Goal: Task Accomplishment & Management: Manage account settings

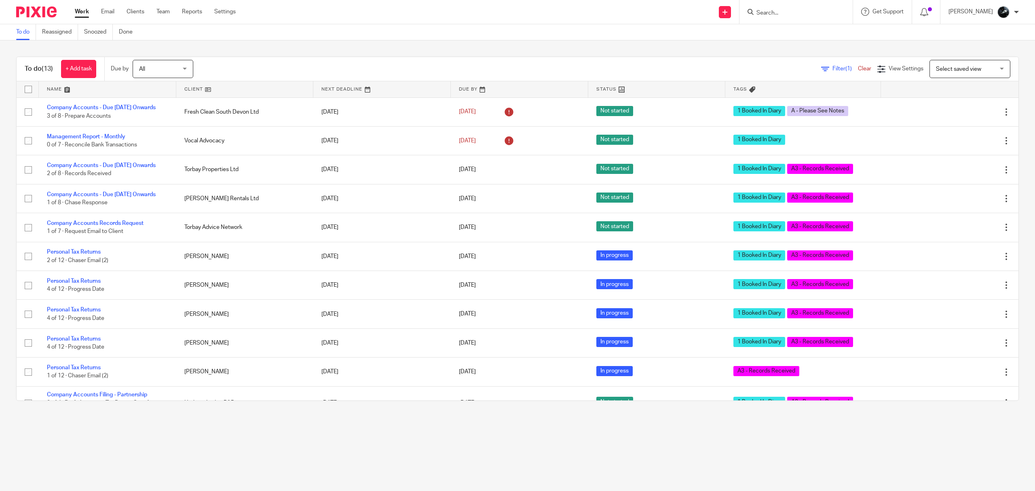
click at [810, 10] on input "Search" at bounding box center [792, 13] width 73 height 7
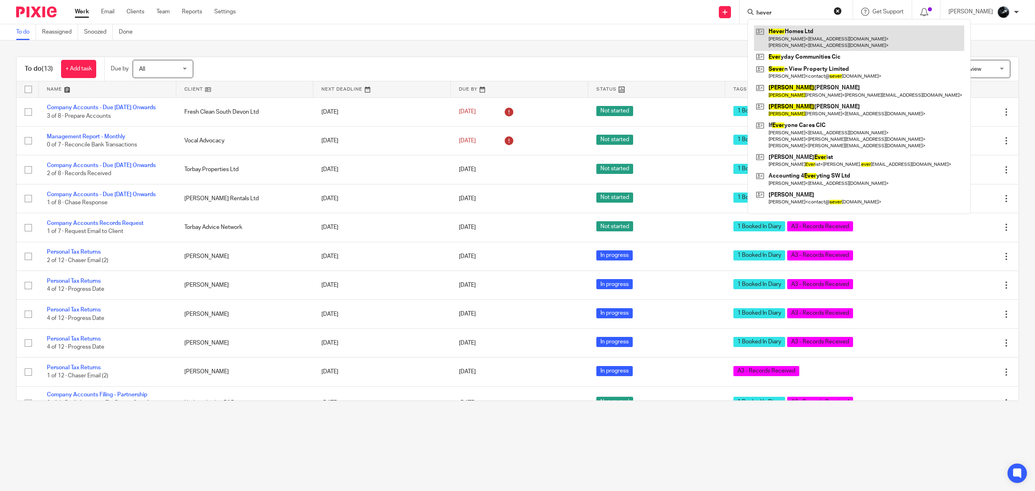
type input "hever"
click at [831, 29] on link at bounding box center [859, 37] width 210 height 25
click at [797, 38] on link at bounding box center [859, 37] width 210 height 25
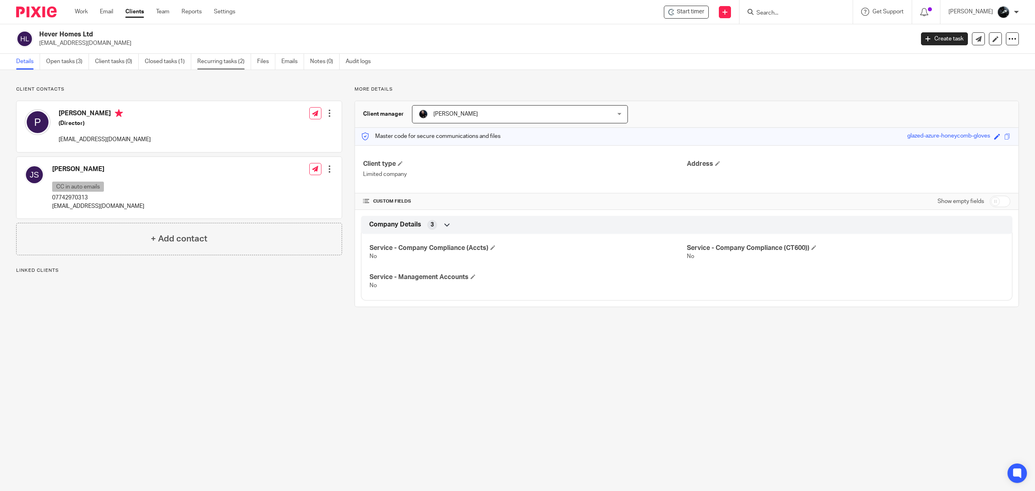
click at [210, 61] on link "Recurring tasks (2)" at bounding box center [224, 62] width 54 height 16
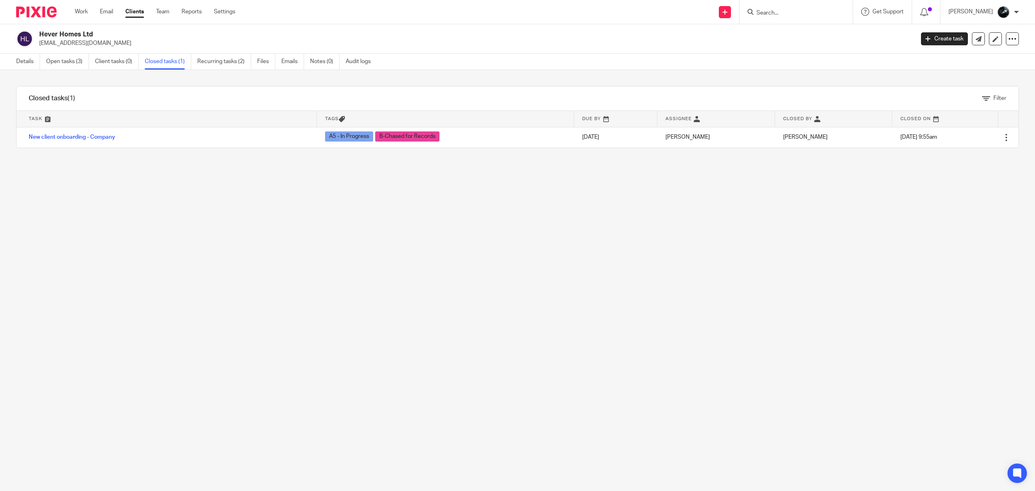
click at [70, 61] on link "Open tasks (3)" at bounding box center [67, 62] width 43 height 16
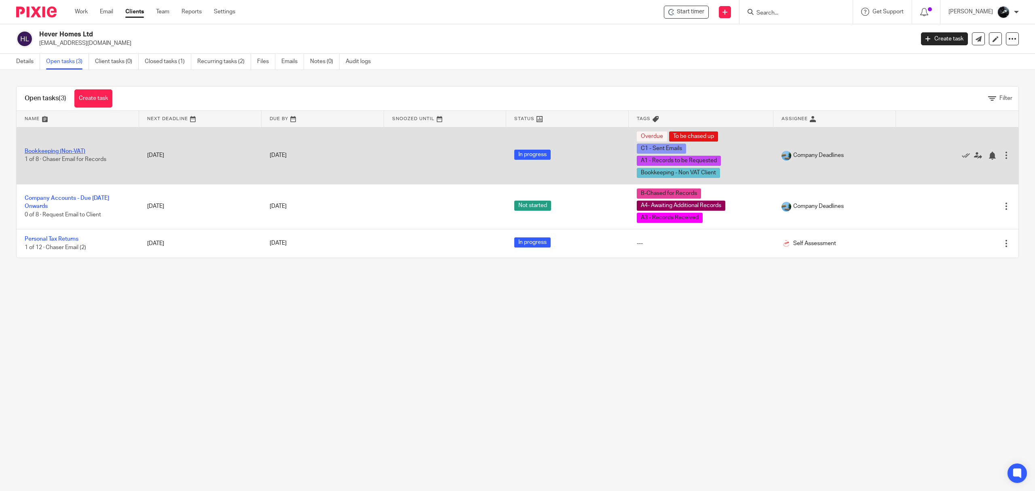
click at [75, 151] on link "Bookkeeping (Non-VAT)" at bounding box center [55, 151] width 61 height 6
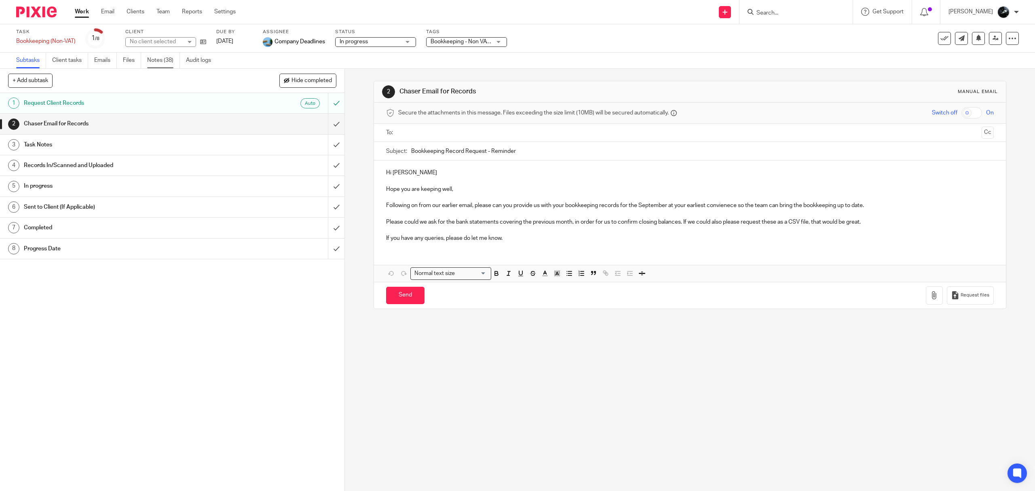
click at [167, 61] on link "Notes (38)" at bounding box center [163, 61] width 33 height 16
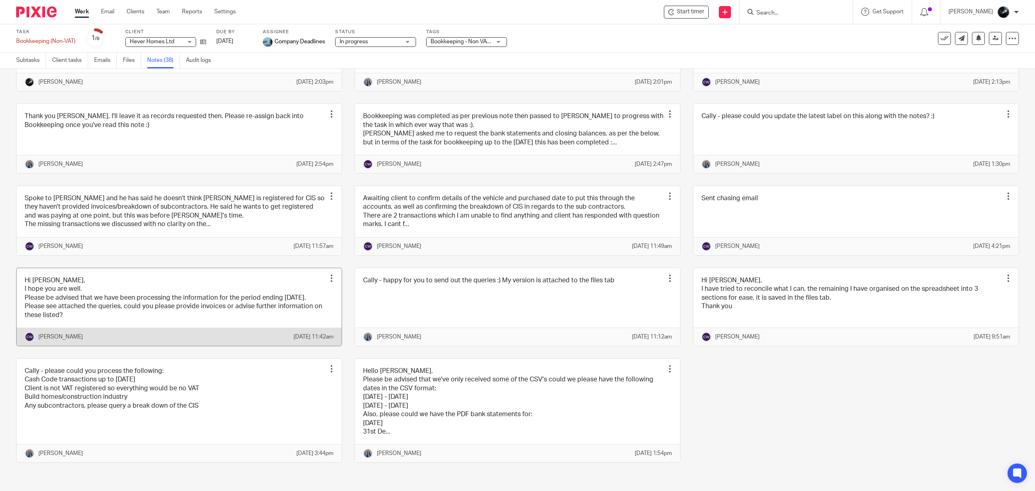
scroll to position [910, 0]
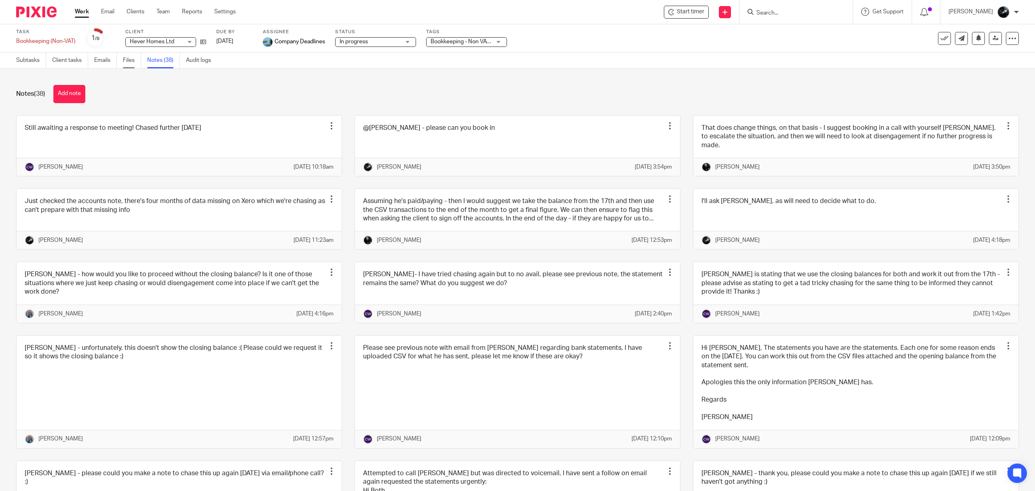
click at [135, 57] on link "Files" at bounding box center [132, 61] width 18 height 16
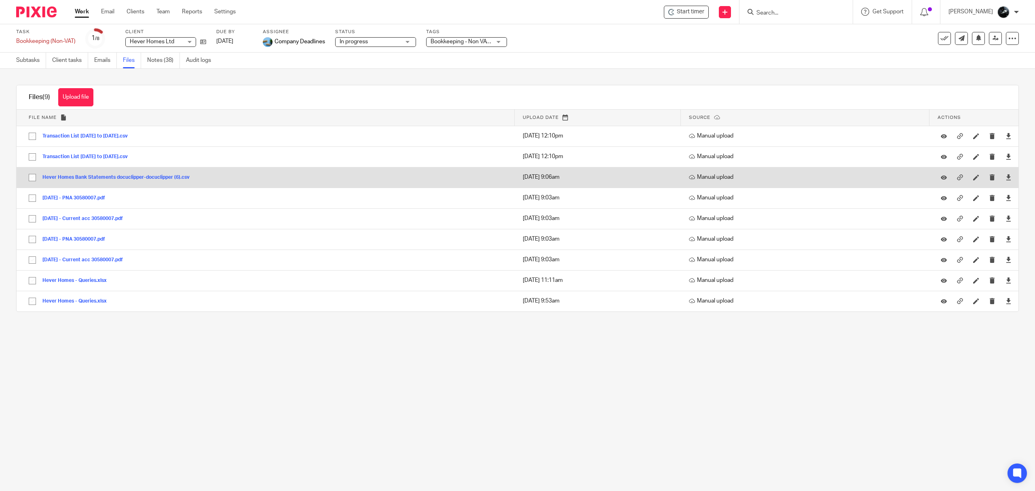
click at [128, 177] on button "Hever Homes Bank Statements docuclipper-docuclipper (6).csv" at bounding box center [118, 178] width 153 height 6
click at [1003, 177] on div at bounding box center [1009, 177] width 12 height 12
click at [1006, 176] on icon at bounding box center [1009, 177] width 6 height 6
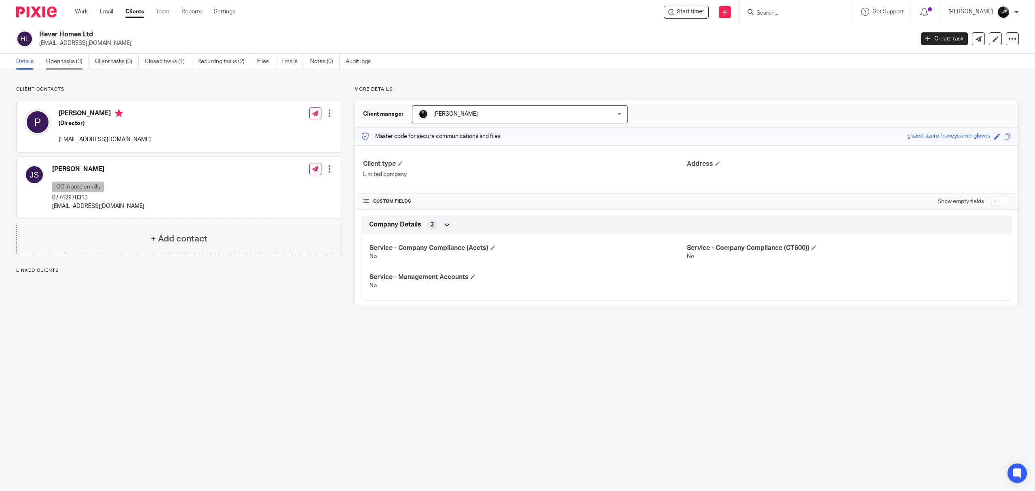
click at [75, 65] on link "Open tasks (3)" at bounding box center [67, 62] width 43 height 16
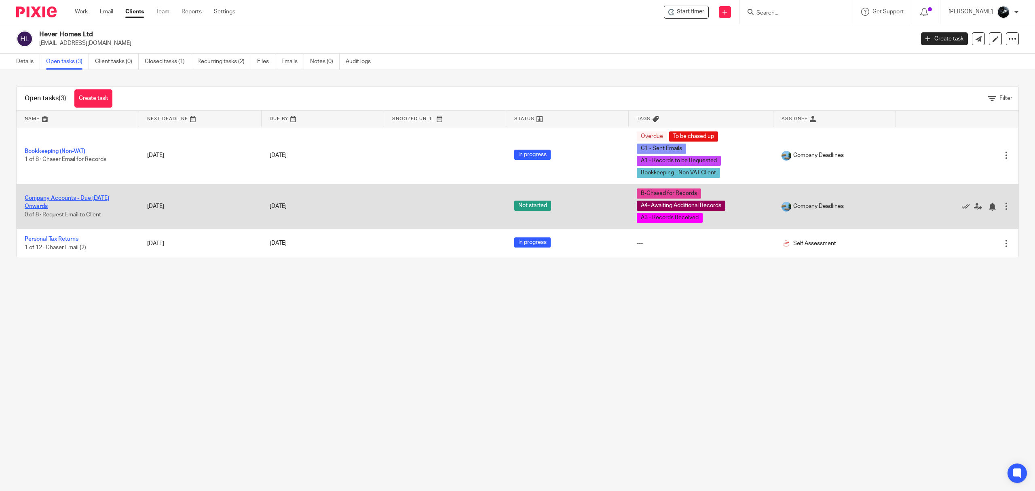
click at [55, 197] on link "Company Accounts - Due [DATE] Onwards" at bounding box center [67, 202] width 85 height 14
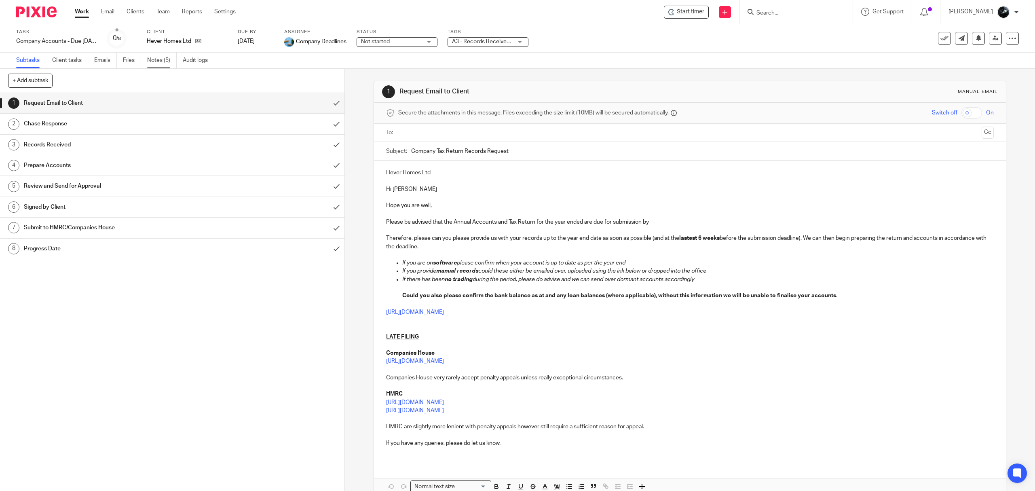
click at [165, 64] on link "Notes (5)" at bounding box center [162, 61] width 30 height 16
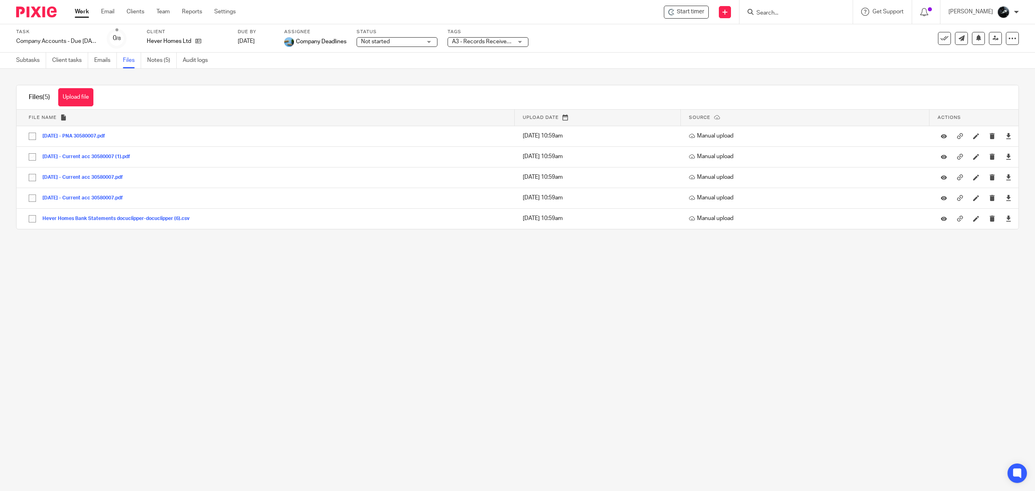
click at [163, 61] on link "Notes (5)" at bounding box center [162, 61] width 30 height 16
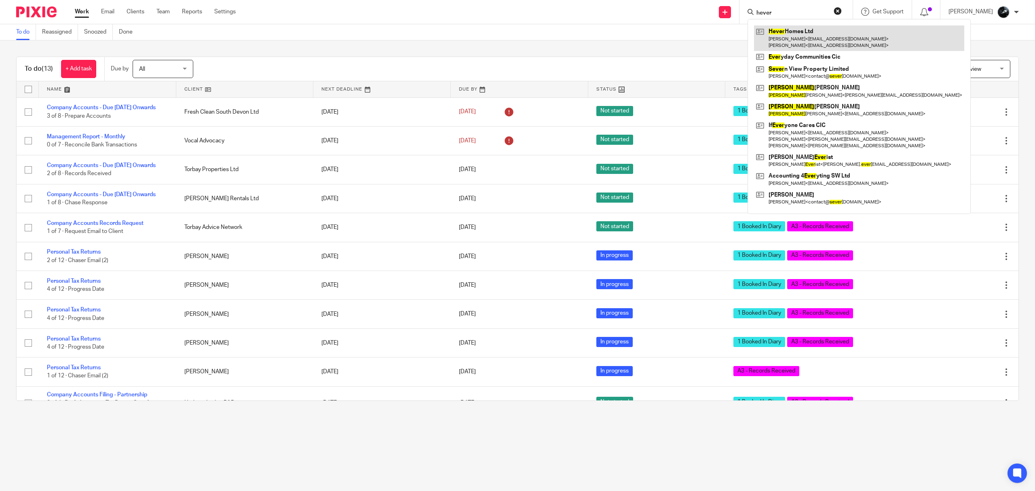
type input "hever"
click at [818, 34] on link at bounding box center [859, 37] width 210 height 25
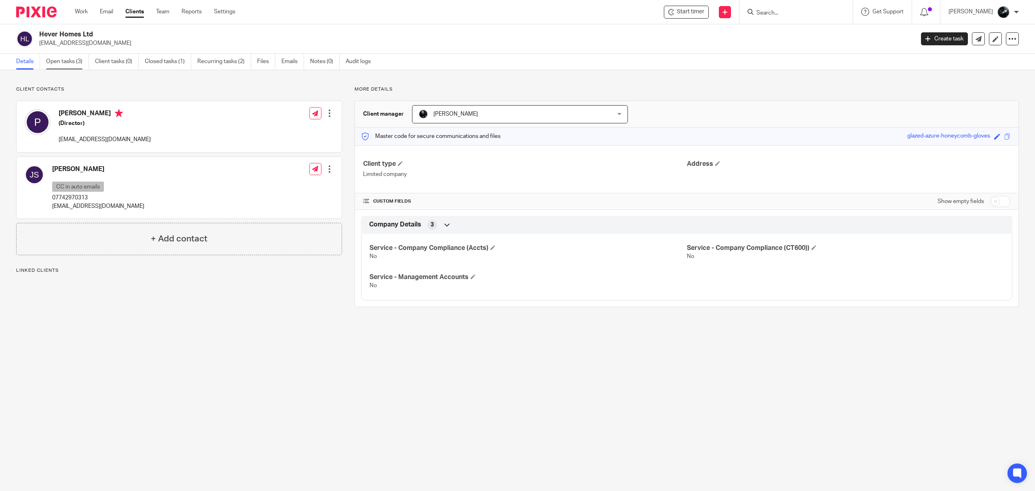
click at [78, 61] on link "Open tasks (3)" at bounding box center [67, 62] width 43 height 16
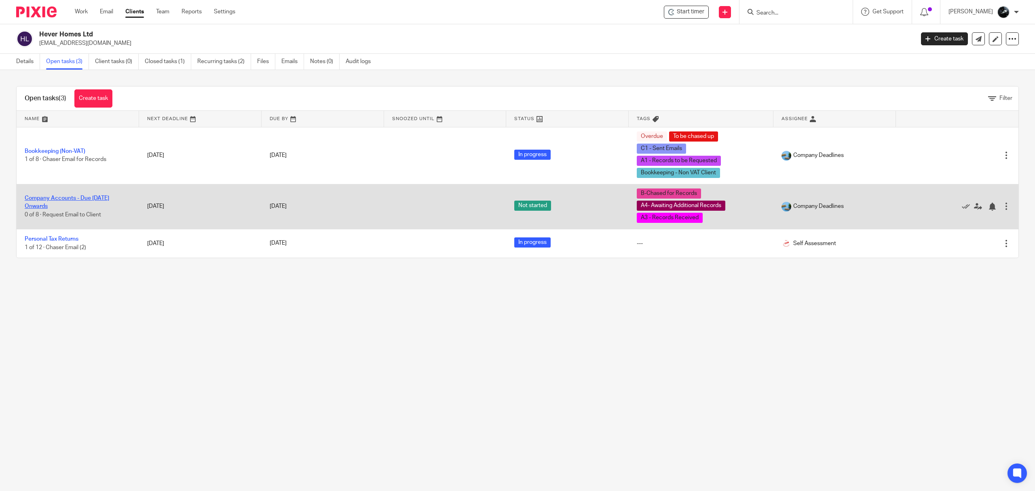
click at [59, 201] on link "Company Accounts - Due 1st May 2023 Onwards" at bounding box center [67, 202] width 85 height 14
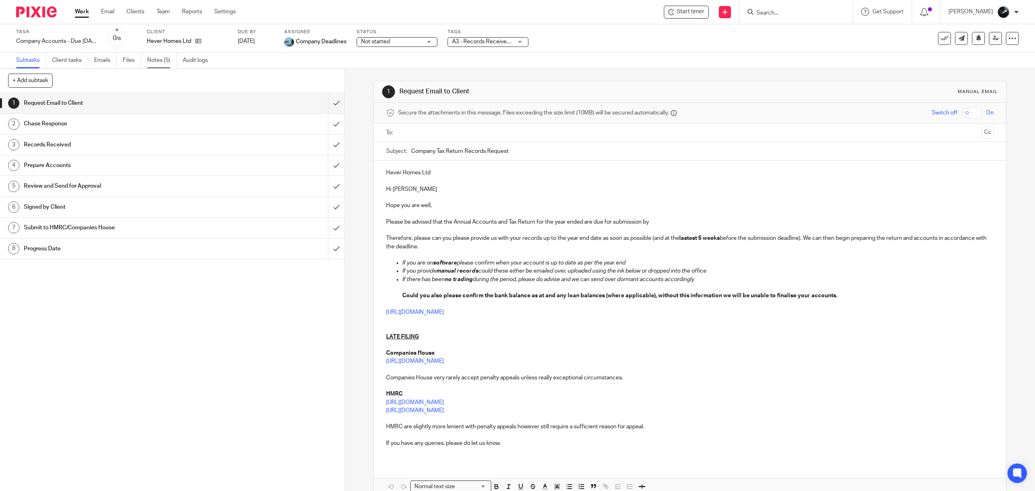
click at [162, 64] on link "Notes (5)" at bounding box center [162, 61] width 30 height 16
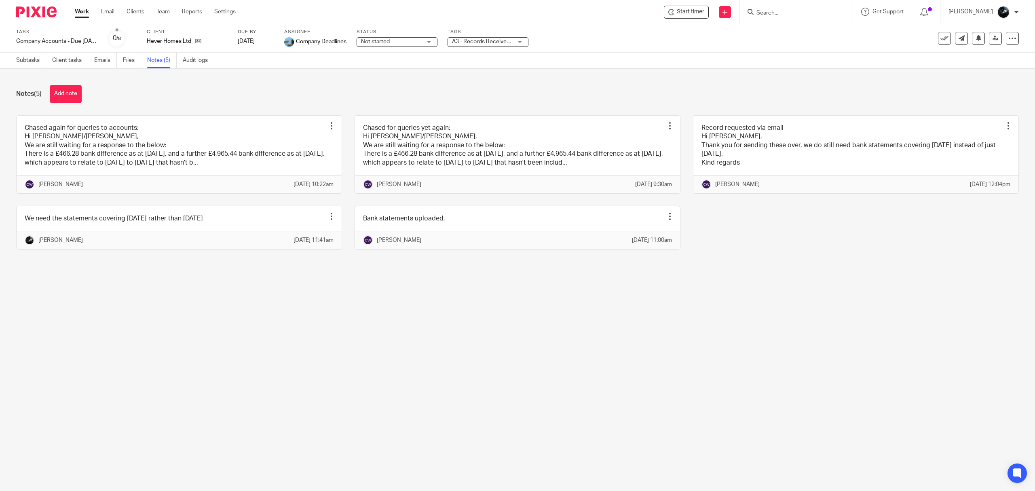
click at [790, 4] on div at bounding box center [796, 12] width 113 height 24
drag, startPoint x: 815, startPoint y: 14, endPoint x: 808, endPoint y: 23, distance: 11.3
click at [814, 14] on input "Search" at bounding box center [792, 13] width 73 height 7
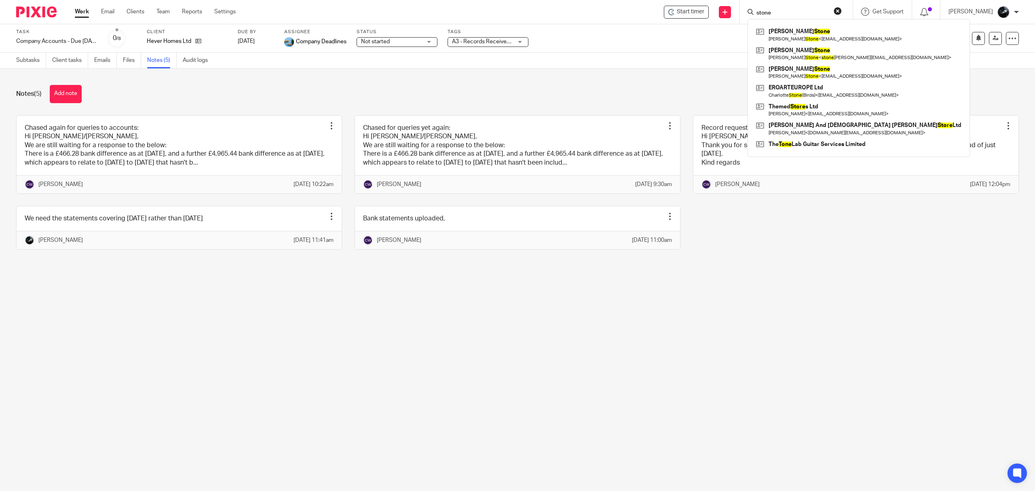
type input "stone"
click button "submit" at bounding box center [0, 0] width 0 height 0
click at [811, 35] on link at bounding box center [859, 34] width 210 height 19
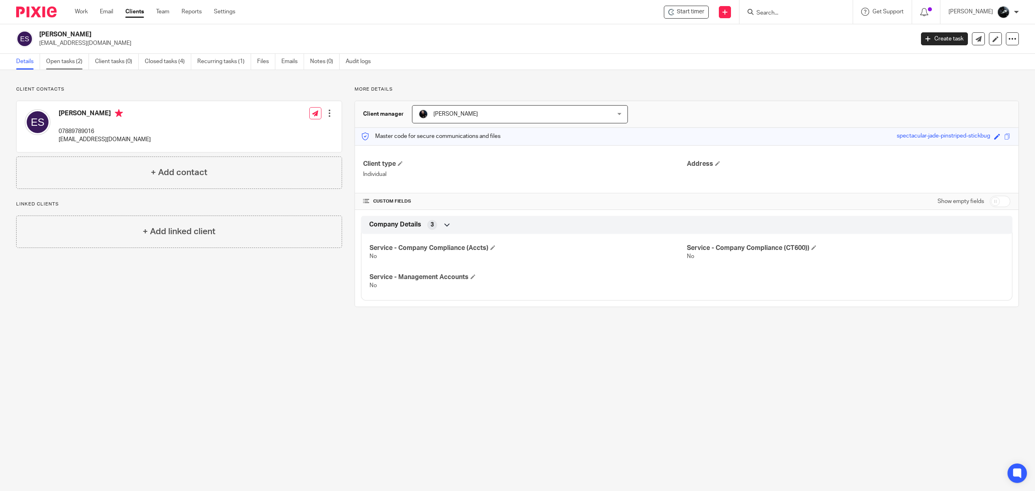
click at [61, 57] on link "Open tasks (2)" at bounding box center [67, 62] width 43 height 16
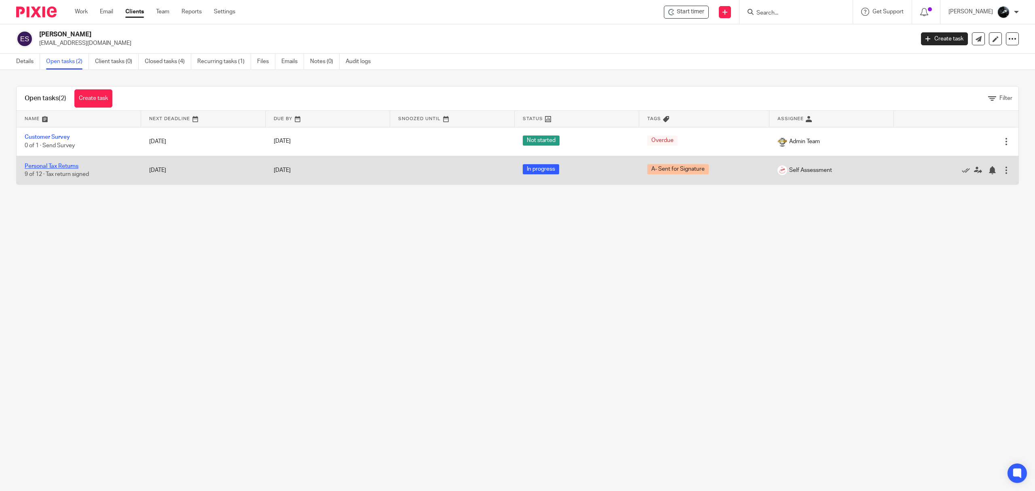
click at [43, 164] on link "Personal Tax Returns" at bounding box center [52, 166] width 54 height 6
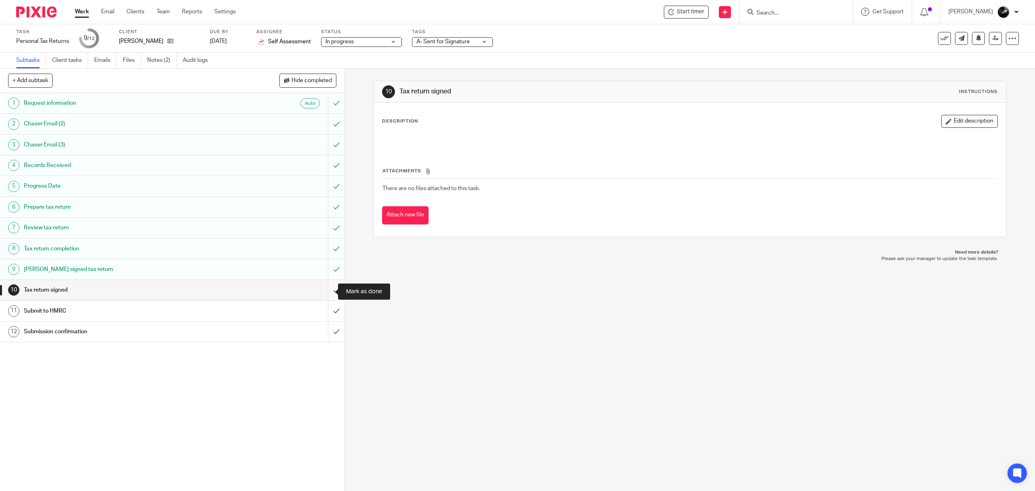
click at [329, 290] on input "submit" at bounding box center [172, 290] width 345 height 20
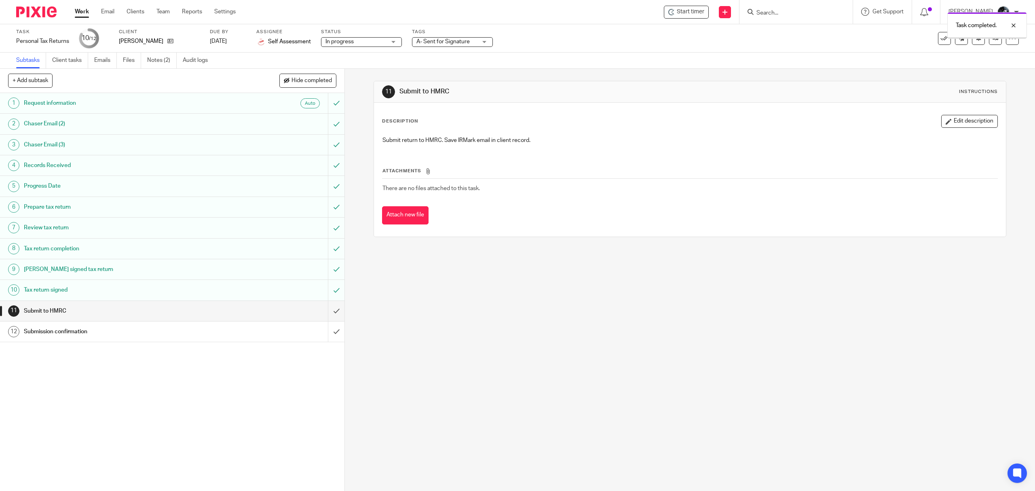
click at [478, 43] on div "A- Sent for Signature" at bounding box center [452, 42] width 81 height 10
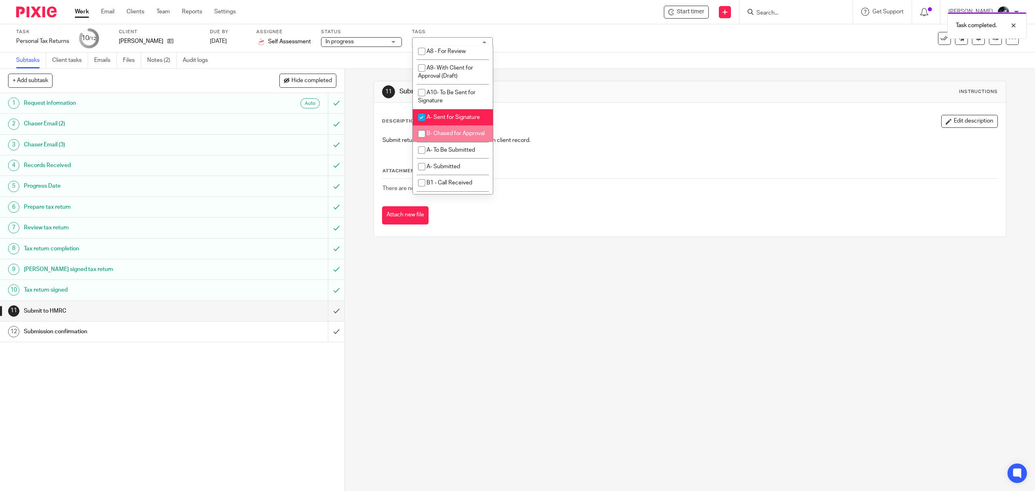
scroll to position [485, 0]
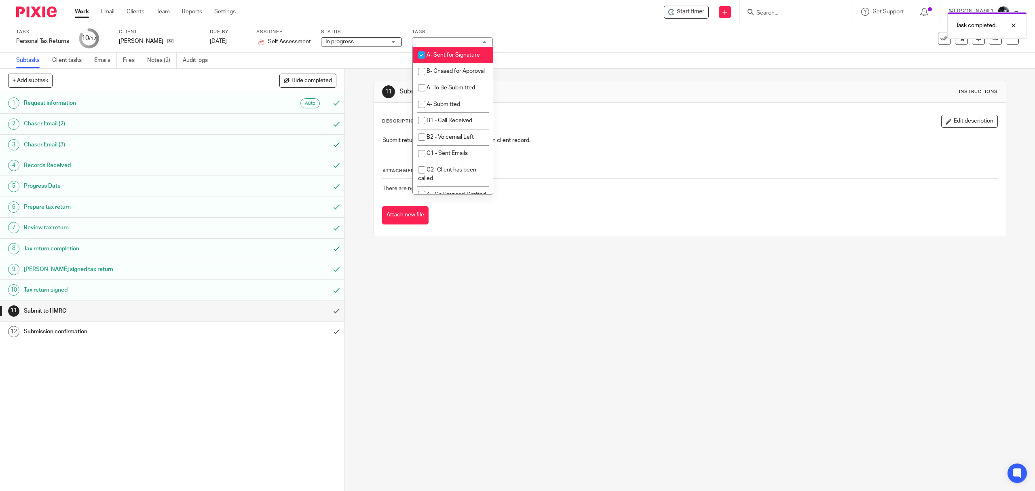
click at [455, 64] on li "A- Sent for Signature" at bounding box center [453, 55] width 80 height 17
checkbox input "false"
click at [455, 96] on li "A- To Be Submitted" at bounding box center [453, 88] width 80 height 17
checkbox input "true"
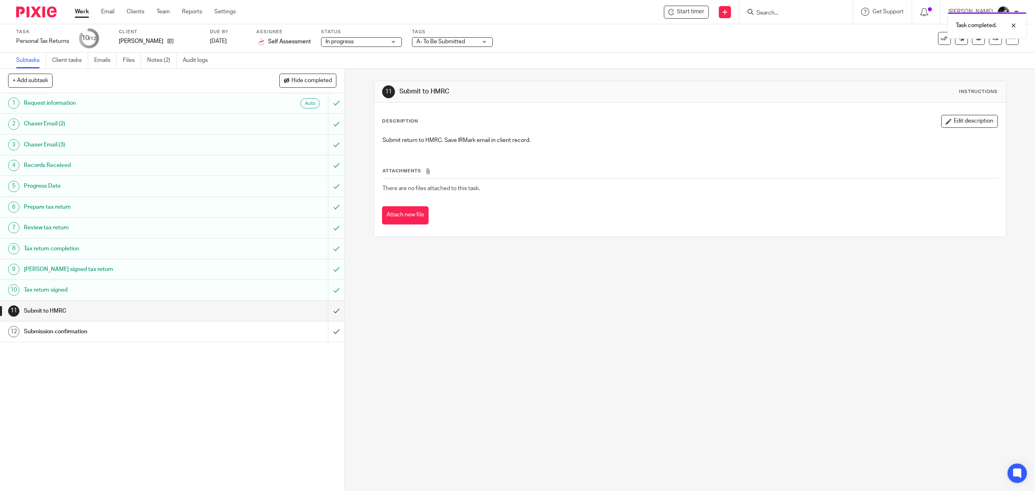
drag, startPoint x: 534, startPoint y: 290, endPoint x: 638, endPoint y: 167, distance: 161.0
click at [534, 290] on div "11 Submit to HMRC Instructions Description Edit description Submit return to HM…" at bounding box center [690, 280] width 690 height 422
click at [989, 41] on link at bounding box center [995, 38] width 13 height 13
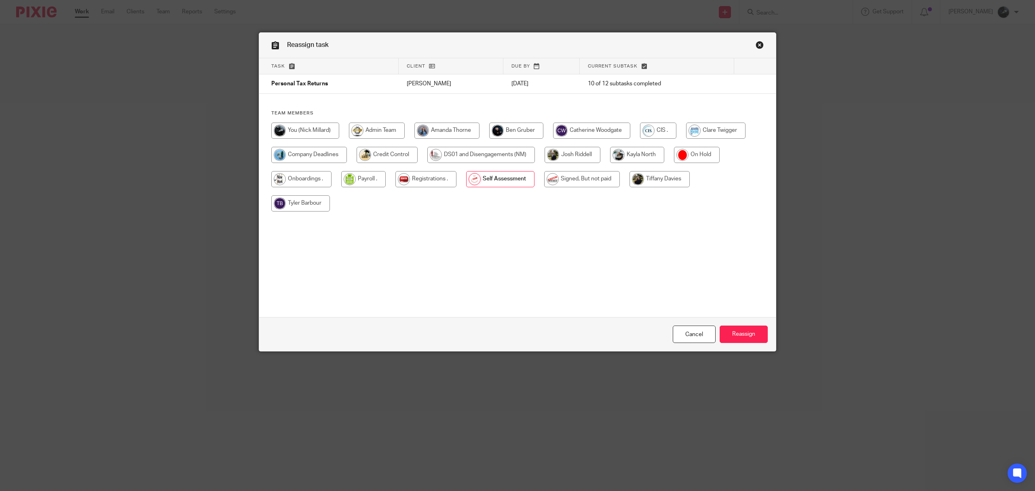
drag, startPoint x: 578, startPoint y: 183, endPoint x: 602, endPoint y: 178, distance: 24.3
click at [578, 183] on input "radio" at bounding box center [582, 179] width 76 height 16
radio input "true"
click at [740, 330] on input "Reassign" at bounding box center [744, 334] width 48 height 17
